Goal: Transaction & Acquisition: Purchase product/service

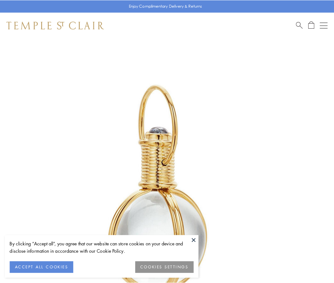
scroll to position [166, 0]
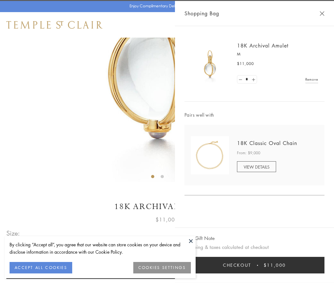
click at [255, 265] on button "Checkout $11,000" at bounding box center [255, 264] width 140 height 17
